Goal: Obtain resource: Obtain resource

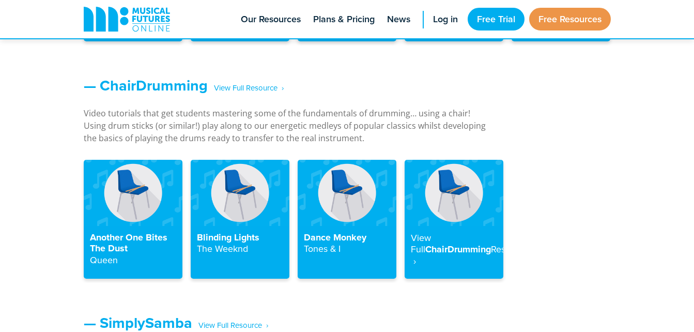
scroll to position [1129, 0]
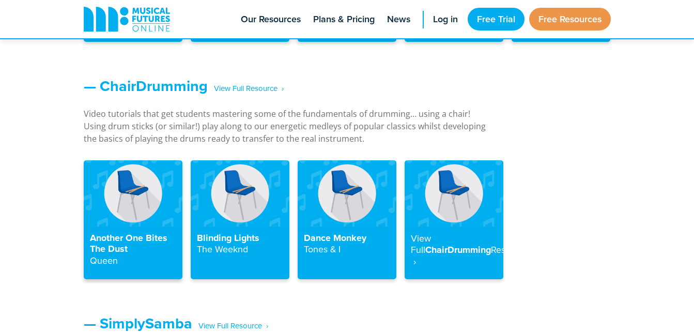
click at [130, 219] on img at bounding box center [133, 193] width 99 height 66
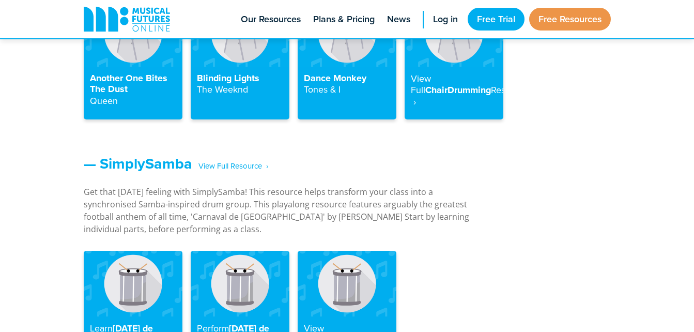
scroll to position [1129, 0]
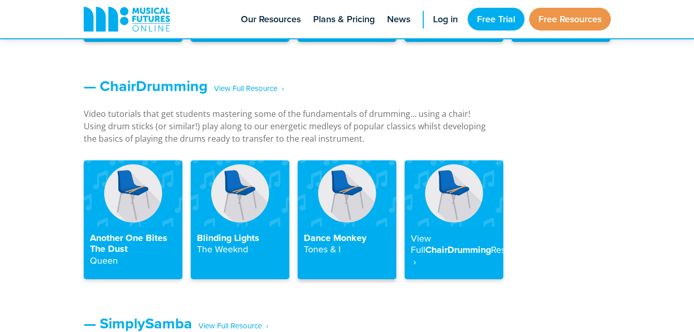
click at [337, 235] on h4 "Dance Monkey Tones & I" at bounding box center [347, 244] width 86 height 23
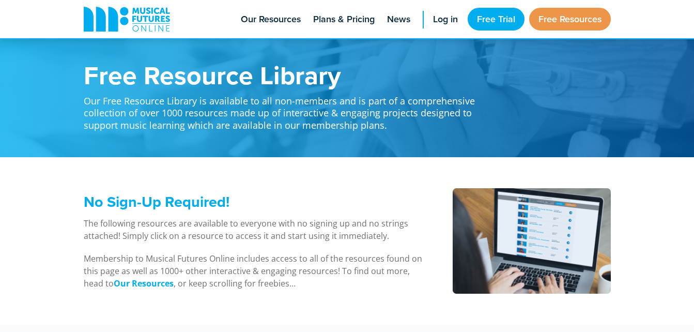
scroll to position [1129, 0]
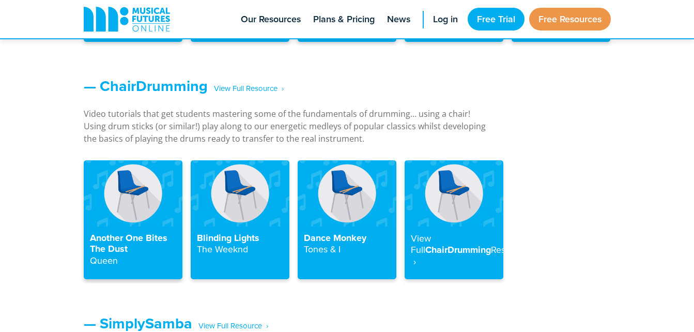
click at [129, 240] on h4 "Another One Bites The Dust Queen" at bounding box center [133, 250] width 86 height 34
